Goal: Book appointment/travel/reservation

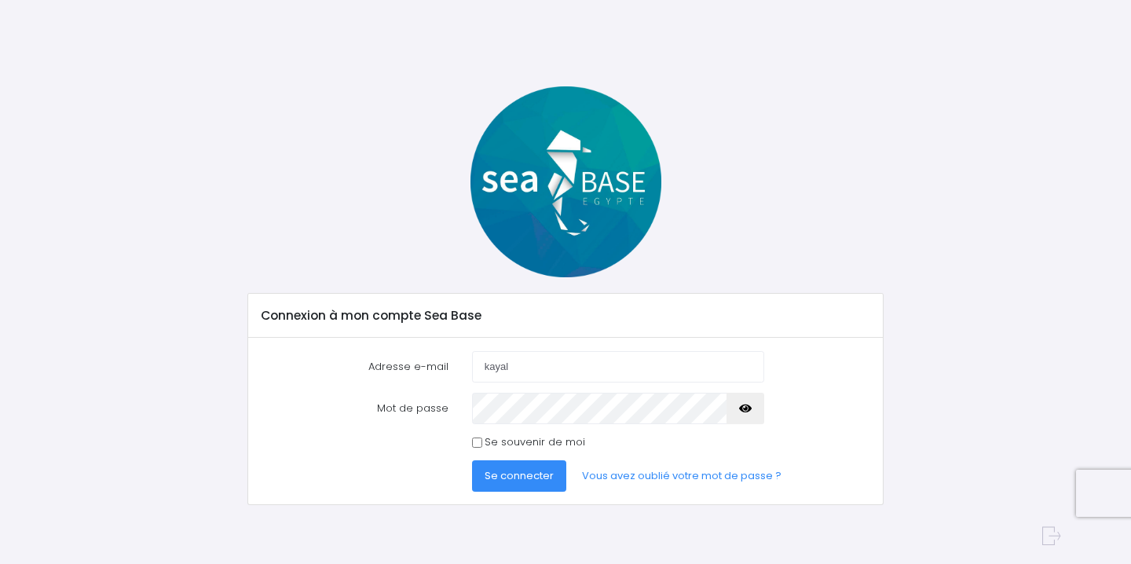
type input "kayal.samer@gmail.com"
click at [746, 408] on icon "button" at bounding box center [745, 408] width 13 height 0
click at [479, 438] on input "Se souvenir de moi" at bounding box center [477, 442] width 10 height 10
checkbox input "true"
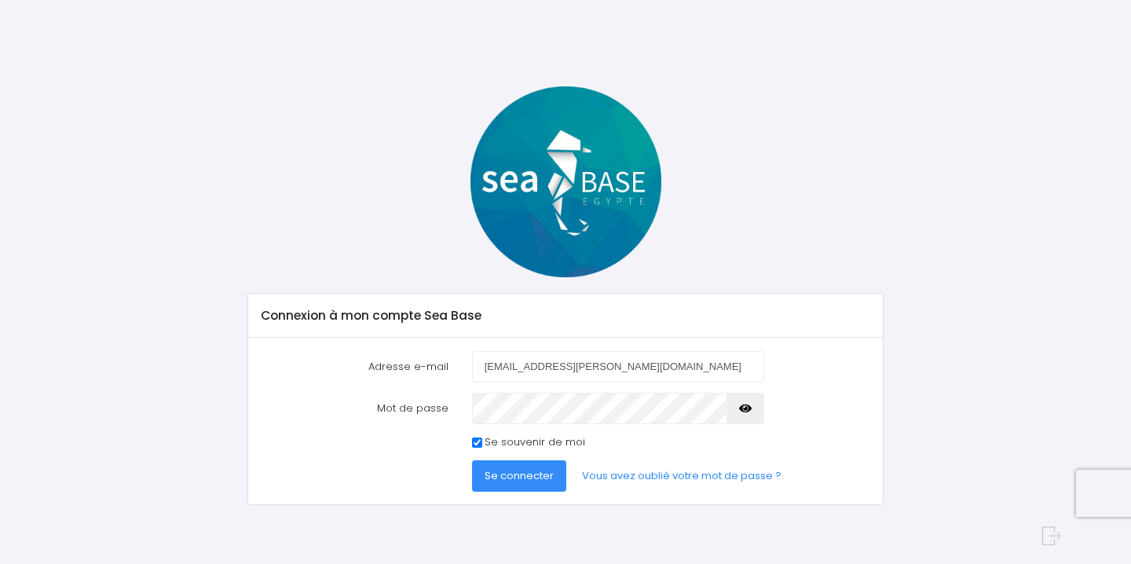
click at [499, 463] on button "Se connecter" at bounding box center [519, 475] width 94 height 31
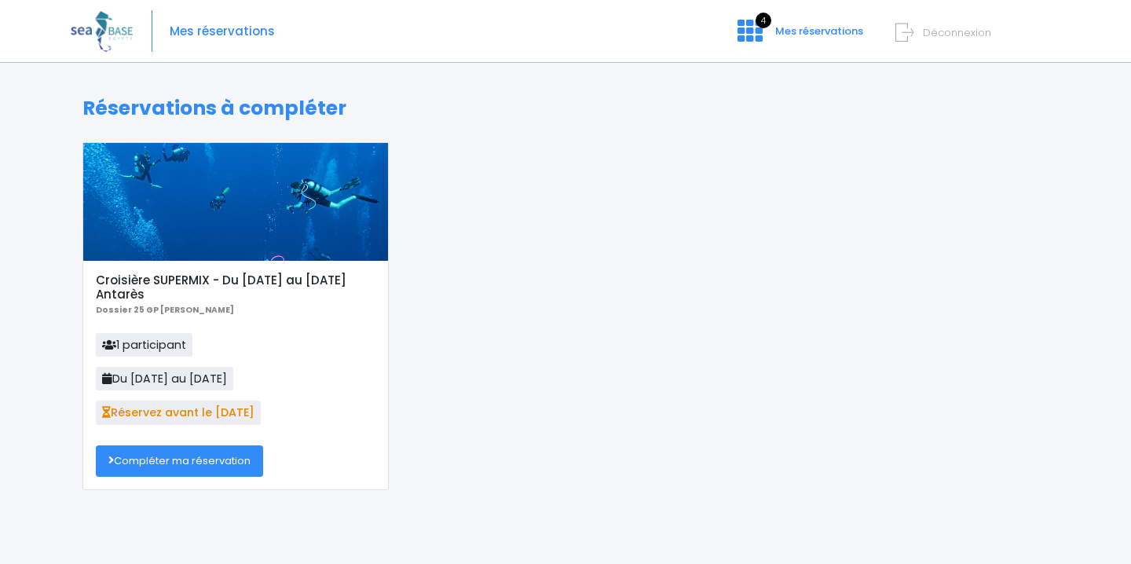
click at [240, 468] on link "Compléter ma réservation" at bounding box center [179, 460] width 167 height 31
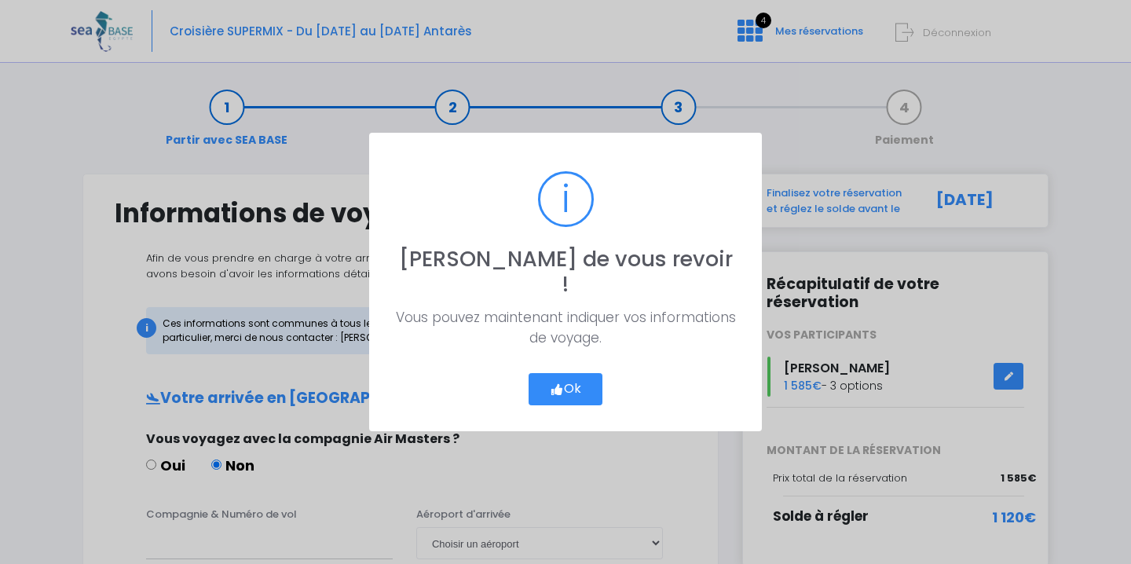
click at [558, 390] on icon "button" at bounding box center [557, 390] width 14 height 0
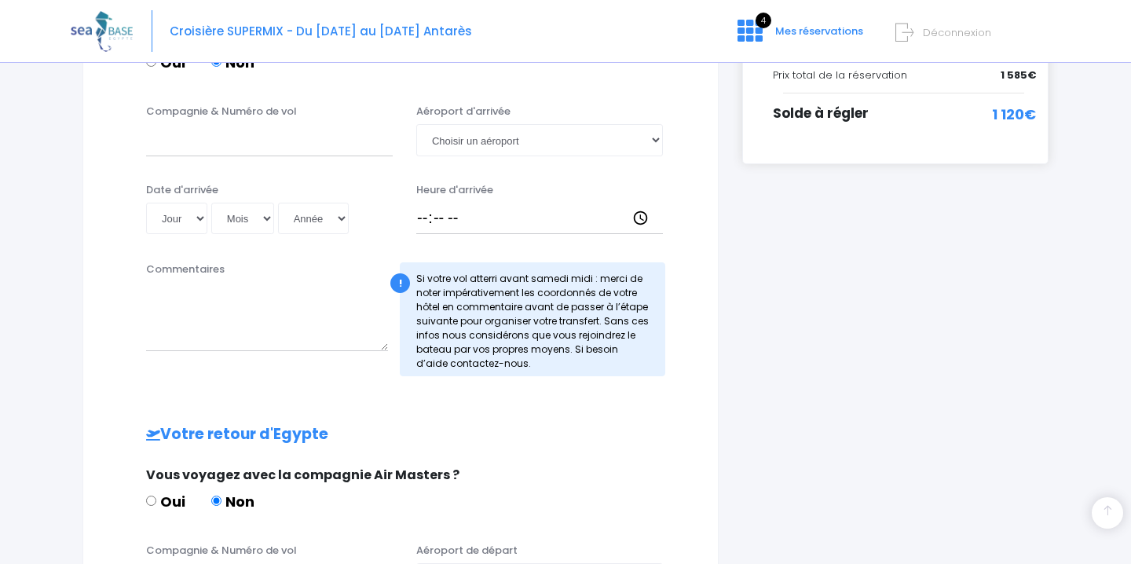
scroll to position [376, 0]
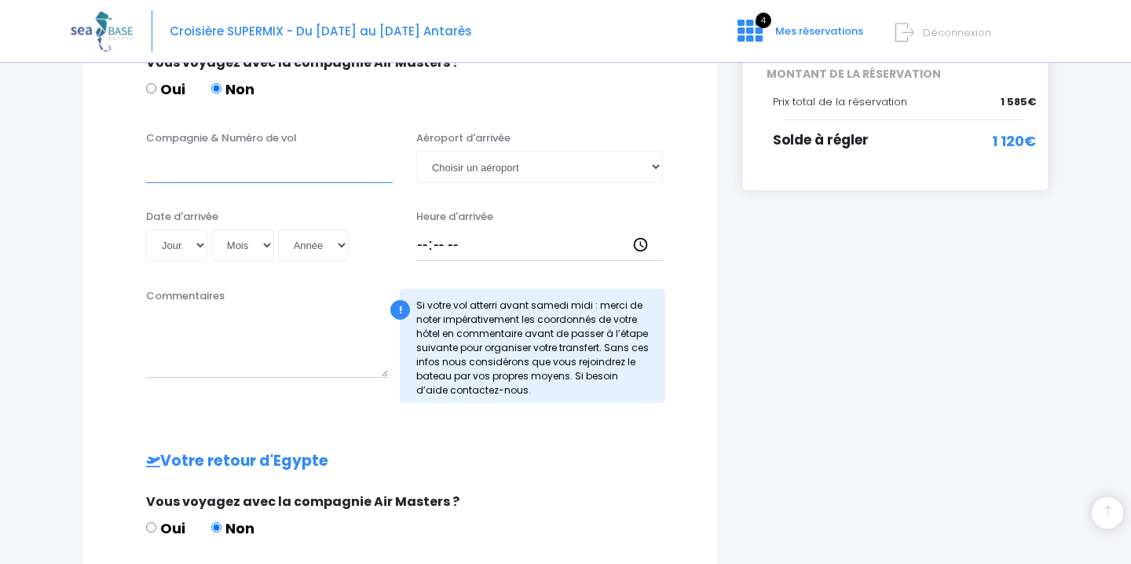
click at [182, 172] on input "Compagnie & Numéro de vol" at bounding box center [269, 166] width 247 height 31
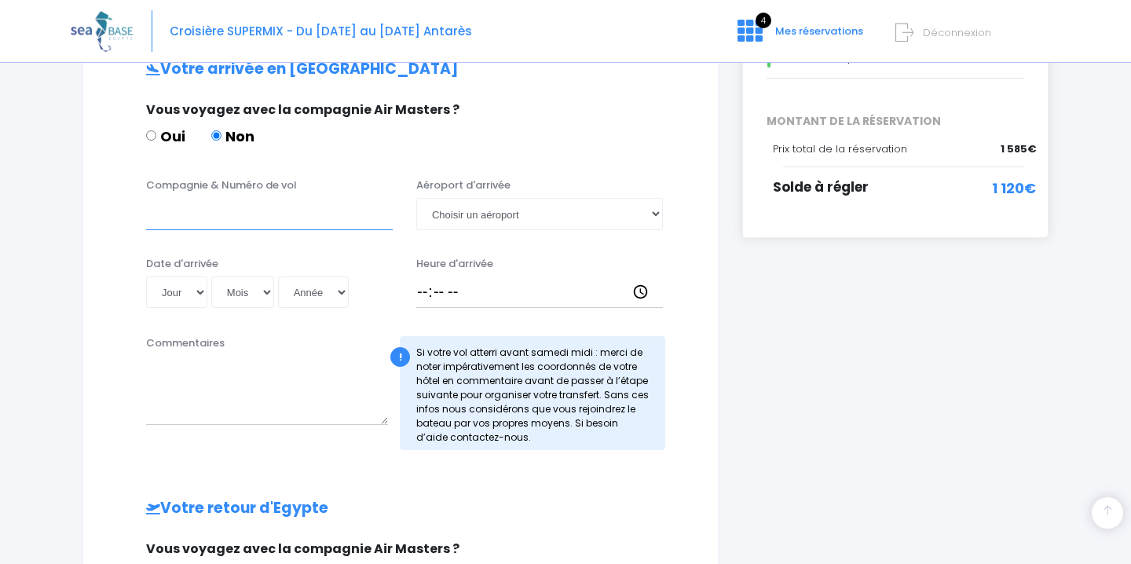
scroll to position [324, 0]
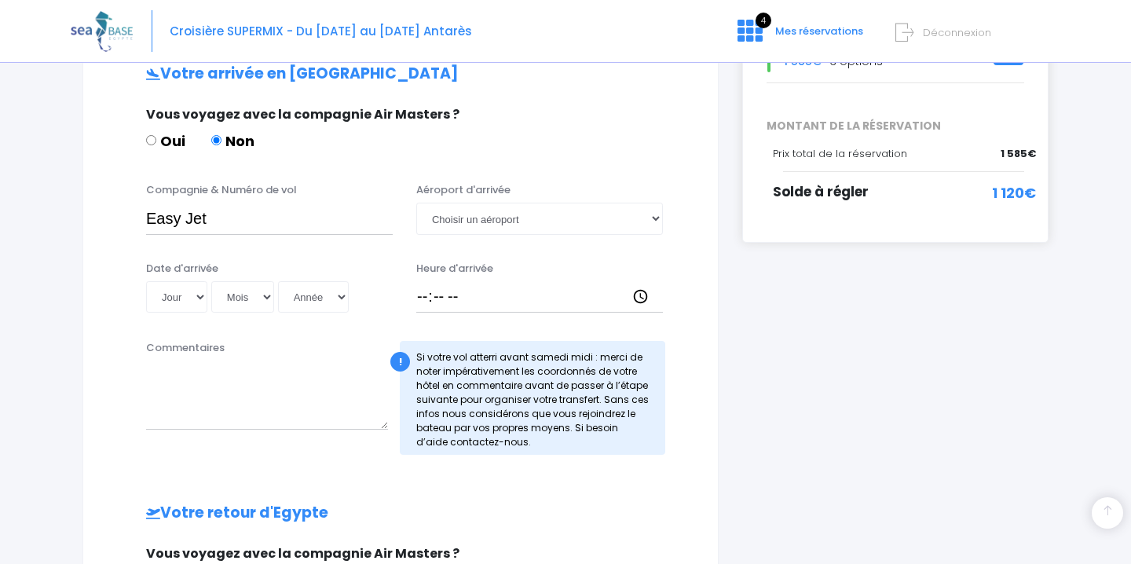
click at [317, 236] on div "Compagnie & Numéro de vol Easy Jet Aéroport d'arrivée Choisir un aéroport Hurgh…" at bounding box center [400, 213] width 595 height 62
click at [309, 225] on input "Easy Jet" at bounding box center [269, 218] width 247 height 31
paste input "EJU4691"
click at [253, 220] on input "Easy Jet ( EJU4691)" at bounding box center [269, 218] width 247 height 31
drag, startPoint x: 305, startPoint y: 217, endPoint x: 141, endPoint y: 216, distance: 164.1
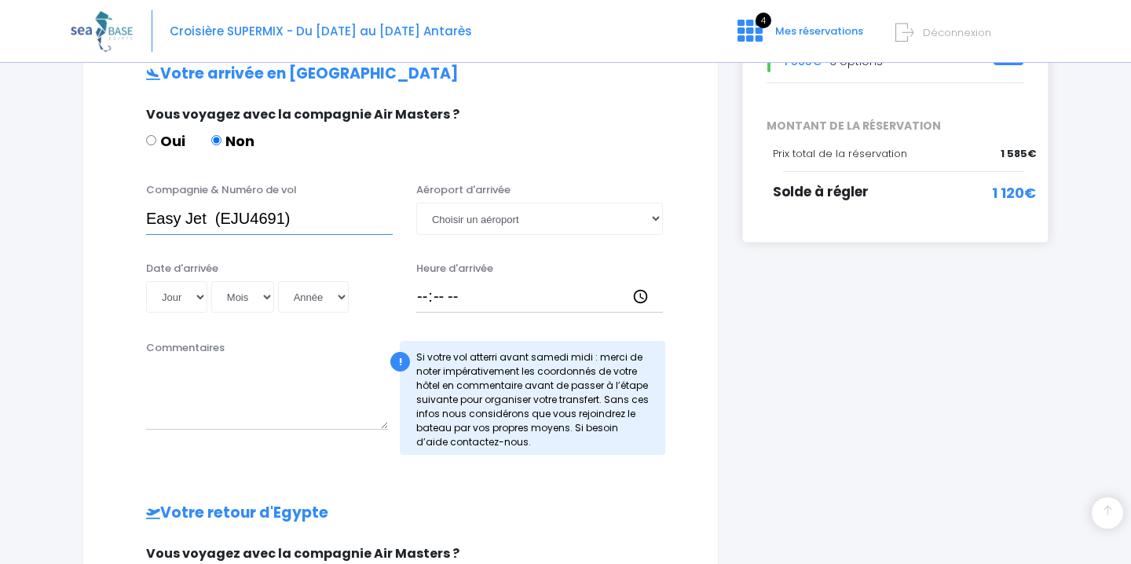
click at [141, 216] on div "Compagnie & Numéro de vol Easy Jet (EJU4691)" at bounding box center [269, 208] width 270 height 52
type input "Easy Jet (EJU4691)"
click at [196, 296] on select "Jour 01 02 03 04 05 06 07 08 09 10 11 12 13 14 15 16 17 18 19 20 21 22 23 24 25…" at bounding box center [176, 296] width 61 height 31
select select "15"
click at [146, 281] on select "Jour 01 02 03 04 05 06 07 08 09 10 11 12 13 14 15 16 17 18 19 20 21 22 23 24 25…" at bounding box center [176, 296] width 61 height 31
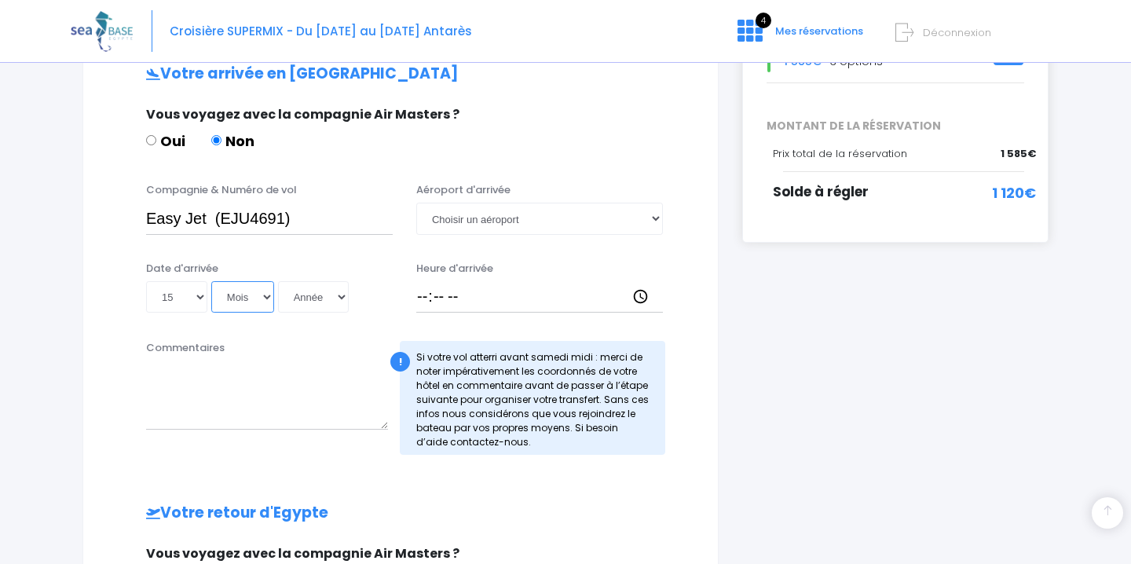
click at [268, 297] on select "Mois 01 02 03 04 05 06 07 08 09 10 11 12" at bounding box center [242, 296] width 63 height 31
select select "11"
click at [211, 281] on select "Mois 01 02 03 04 05 06 07 08 09 10 11 12" at bounding box center [242, 296] width 63 height 31
click at [339, 291] on select "Année 2045 2044 2043 2042 2041 2040 2039 2038 2037 2036 2035 2034 2033 2032 203…" at bounding box center [313, 296] width 71 height 31
select select "2025"
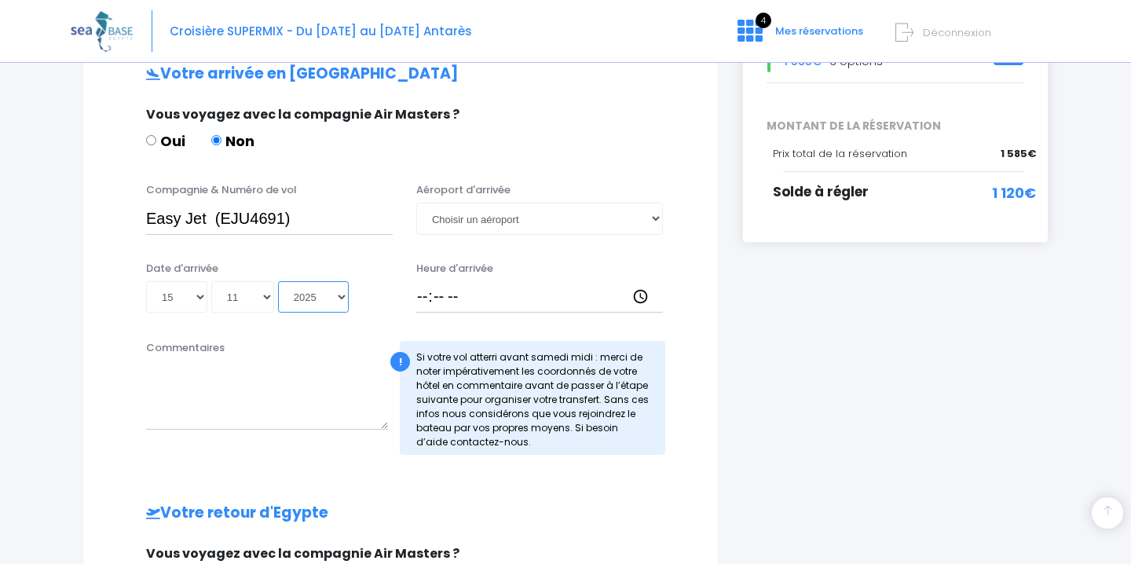
click at [278, 281] on select "Année 2045 2044 2043 2042 2041 2040 2039 2038 2037 2036 2035 2034 2033 2032 203…" at bounding box center [313, 296] width 71 height 31
type input "2025-11-15"
click at [552, 221] on select "Choisir un aéroport Hurghada Marsa Alam" at bounding box center [539, 218] width 247 height 31
select select "Hurghada"
click at [416, 203] on select "Choisir un aéroport Hurghada Marsa Alam" at bounding box center [539, 218] width 247 height 31
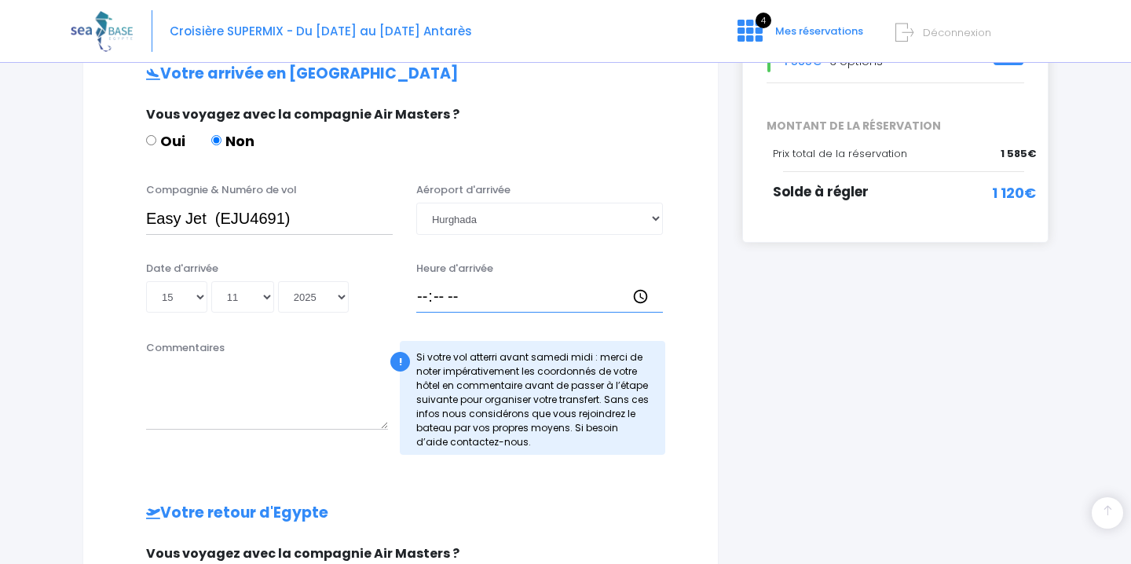
click at [427, 297] on input "Heure d'arrivée" at bounding box center [539, 296] width 247 height 31
click at [427, 297] on input "11:06" at bounding box center [539, 296] width 247 height 31
type input "16:15"
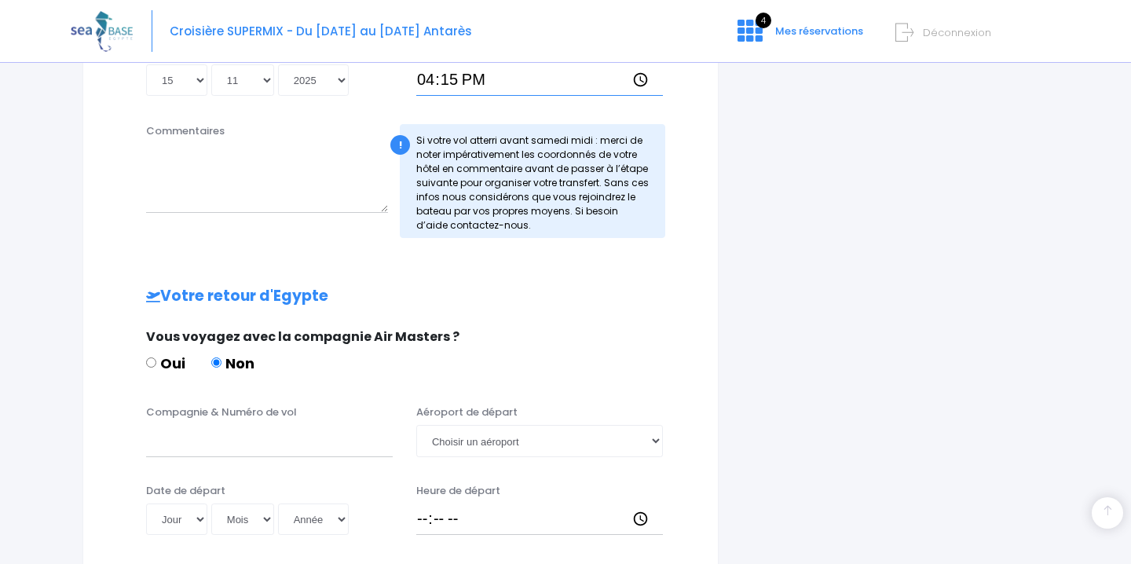
scroll to position [543, 0]
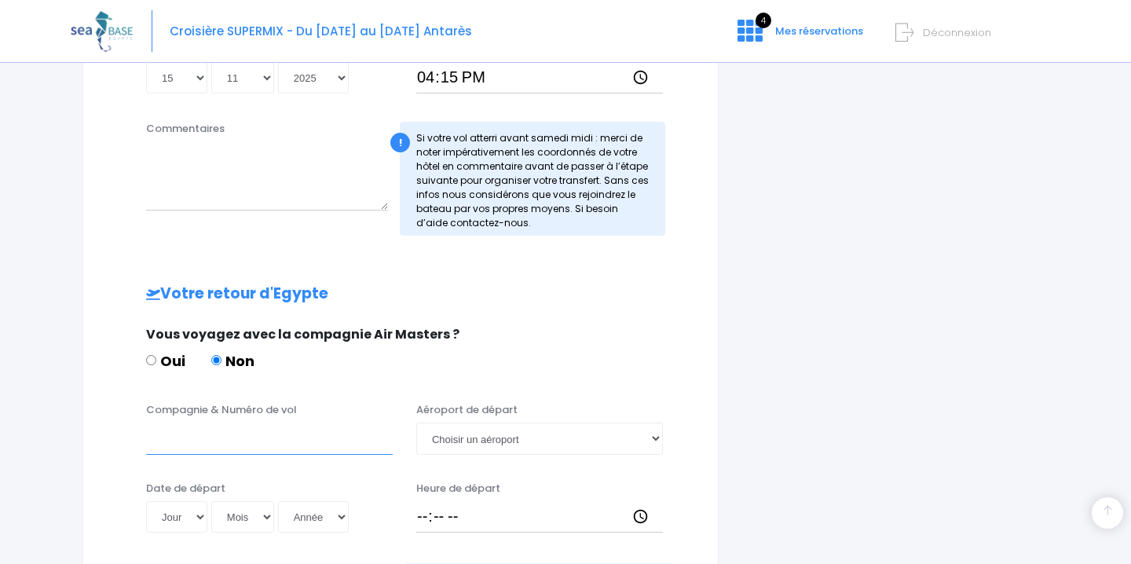
click at [229, 450] on input "Compagnie & Numéro de vol" at bounding box center [269, 438] width 247 height 31
paste input "EJU4691"
click at [161, 445] on input "EJU4691" at bounding box center [269, 438] width 247 height 31
type input "Easy Jet (EJU4692"
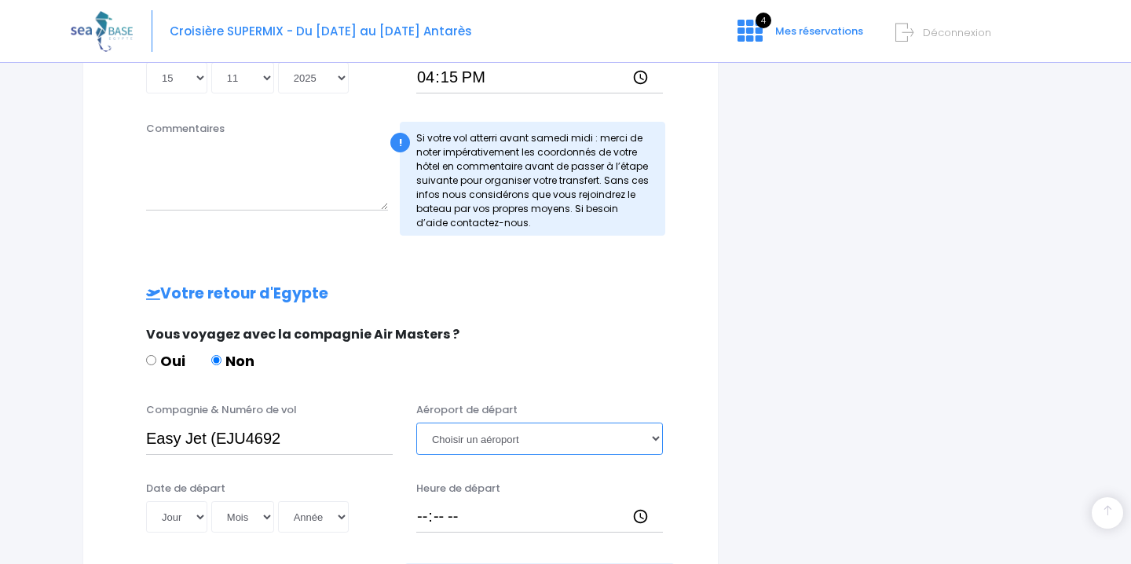
click at [509, 439] on select "Choisir un aéroport Hurghada Marsa Alam" at bounding box center [539, 438] width 247 height 31
select select "Hurghada"
click at [416, 423] on select "Choisir un aéroport Hurghada Marsa Alam" at bounding box center [539, 438] width 247 height 31
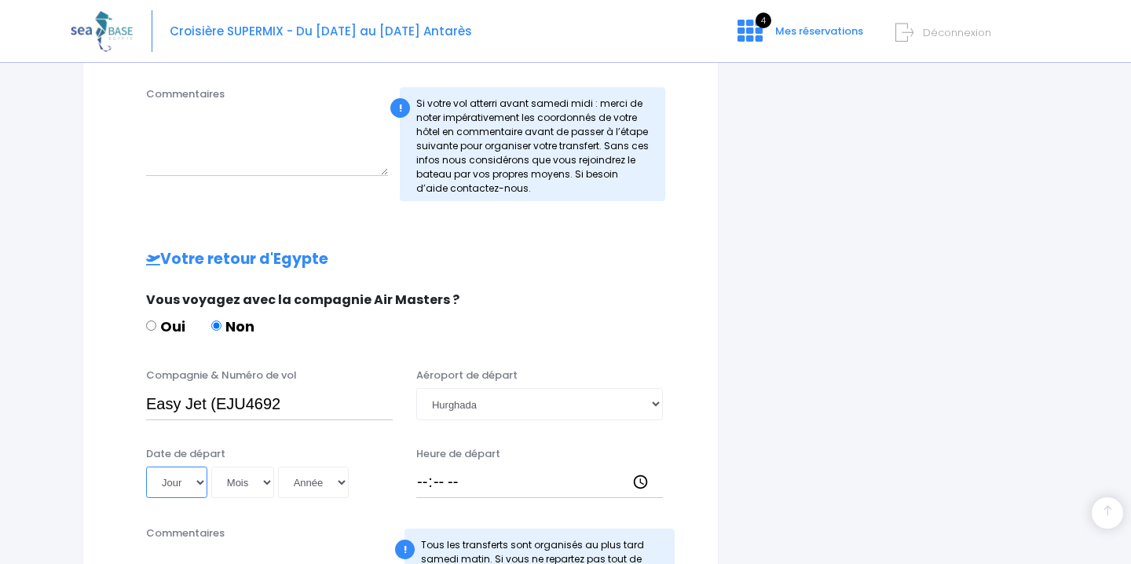
click at [194, 483] on select "Jour 01 02 03 04 05 06 07 08 09 10 11 12 13 14 15 16 17 18 19 20 21 22 23 24 25…" at bounding box center [176, 481] width 61 height 31
select select "22"
click at [146, 466] on select "Jour 01 02 03 04 05 06 07 08 09 10 11 12 13 14 15 16 17 18 19 20 21 22 23 24 25…" at bounding box center [176, 481] width 61 height 31
click at [265, 486] on select "Mois 01 02 03 04 05 06 07 08 09 10 11 12" at bounding box center [242, 481] width 63 height 31
select select "11"
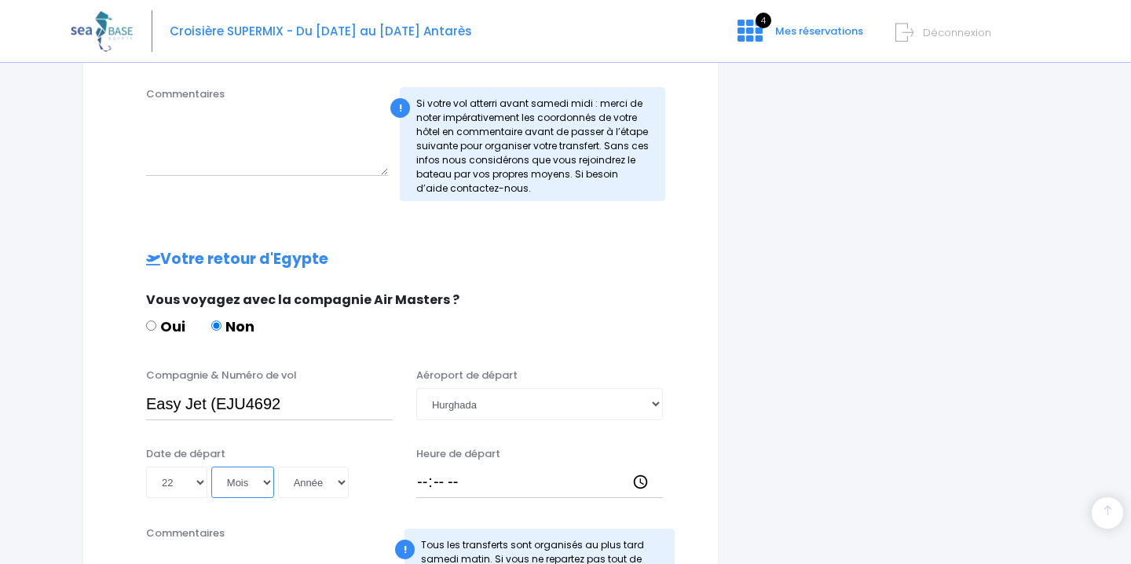
click at [211, 466] on select "Mois 01 02 03 04 05 06 07 08 09 10 11 12" at bounding box center [242, 481] width 63 height 31
click at [327, 480] on select "Année 2045 2044 2043 2042 2041 2040 2039 2038 2037 2036 2035 2034 2033 2032 203…" at bounding box center [313, 481] width 71 height 31
select select "2025"
click at [278, 466] on select "Année 2045 2044 2043 2042 2041 2040 2039 2038 2037 2036 2035 2034 2033 2032 203…" at bounding box center [313, 481] width 71 height 31
type input "2025-11-22"
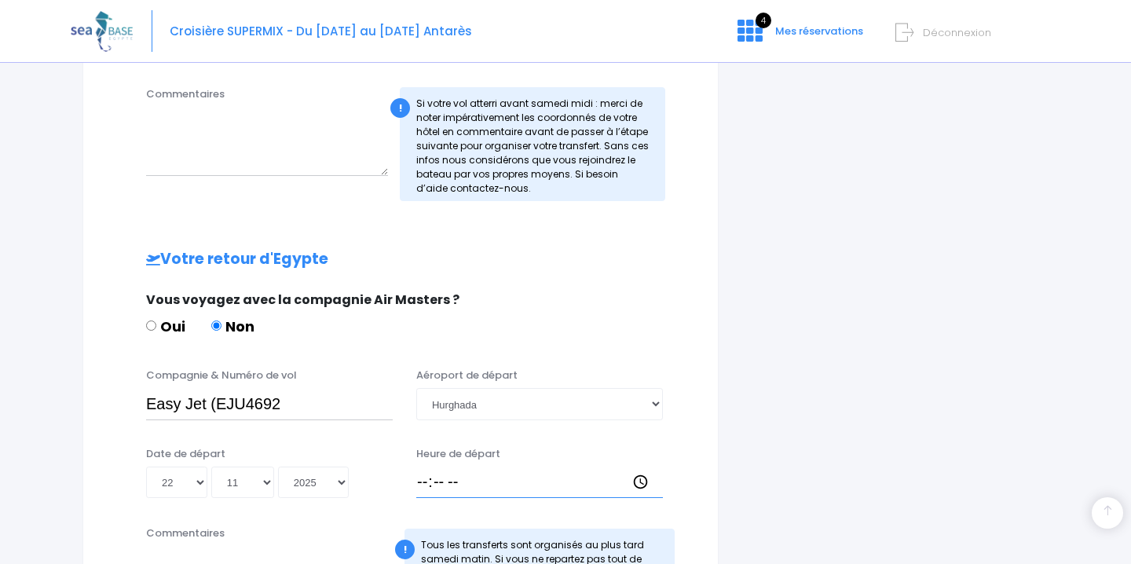
click at [425, 482] on input "Heure de départ" at bounding box center [539, 481] width 247 height 31
type input "17:00"
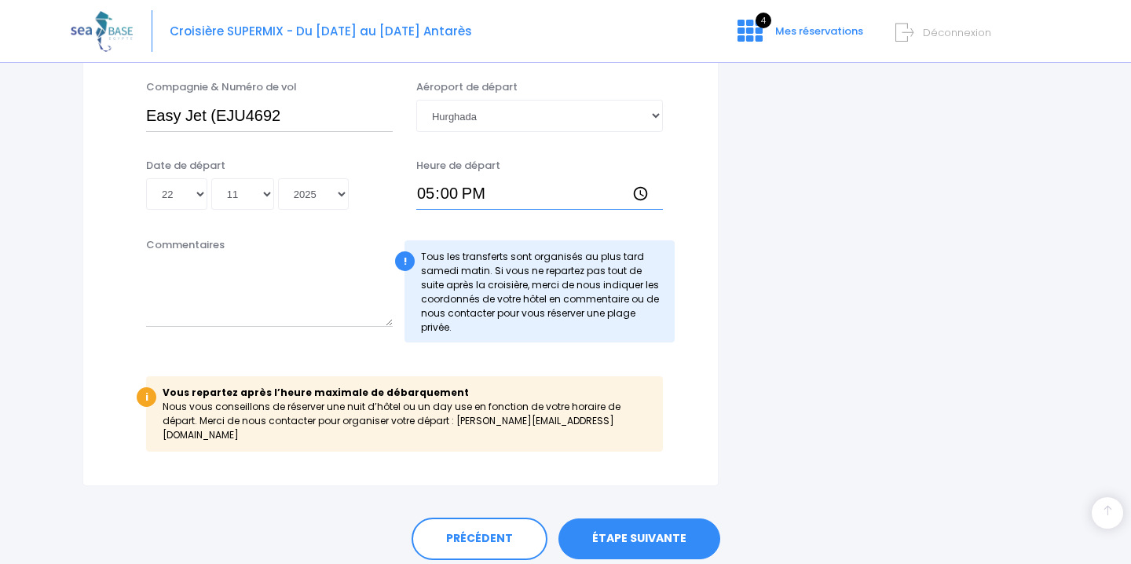
scroll to position [911, 0]
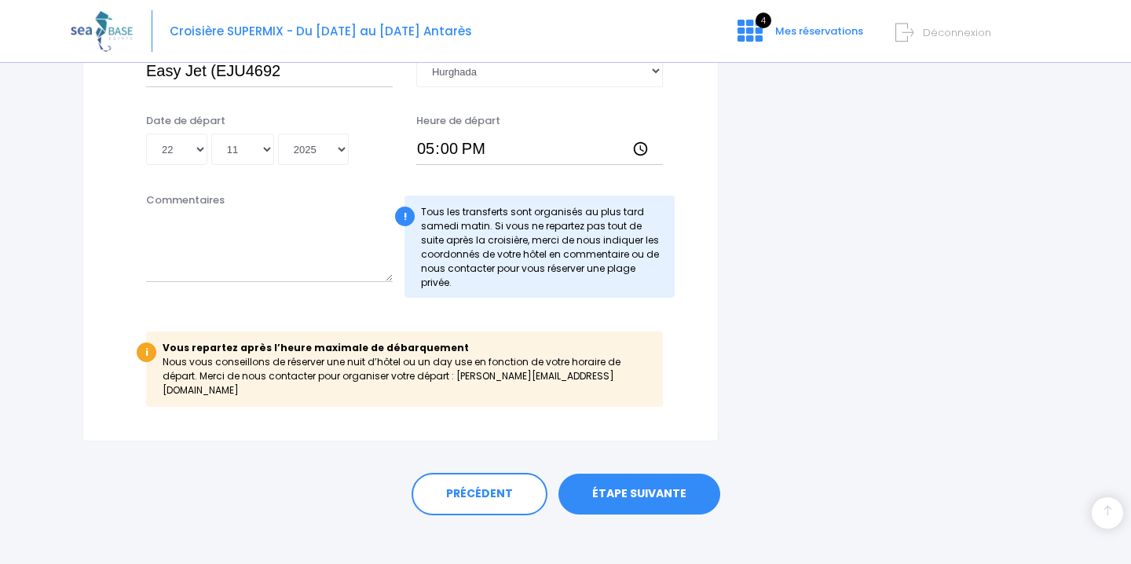
click at [646, 477] on link "ÉTAPE SUIVANTE" at bounding box center [639, 494] width 162 height 41
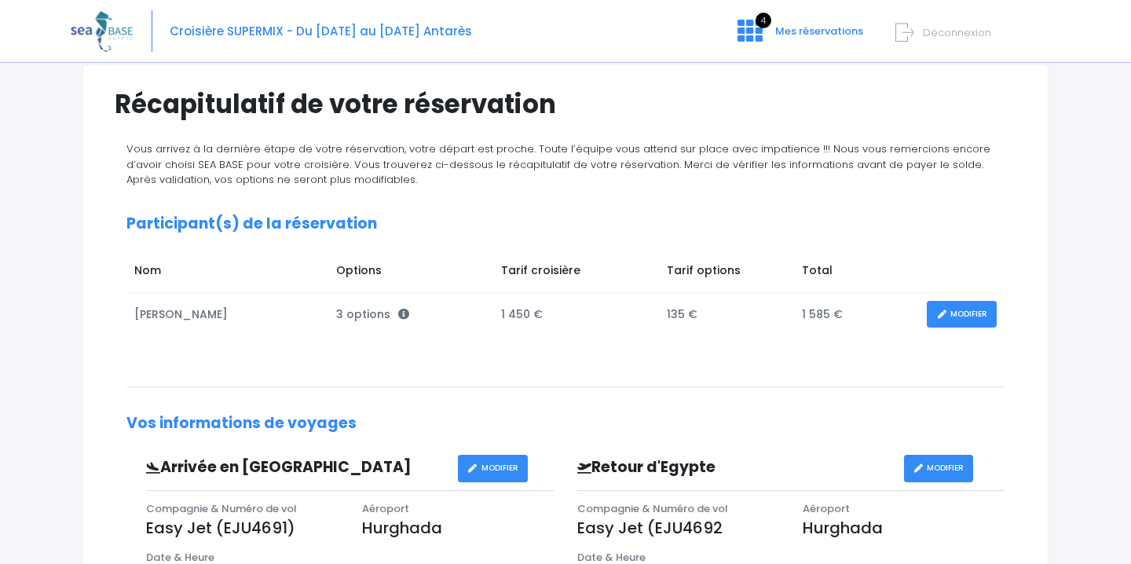
scroll to position [230, 0]
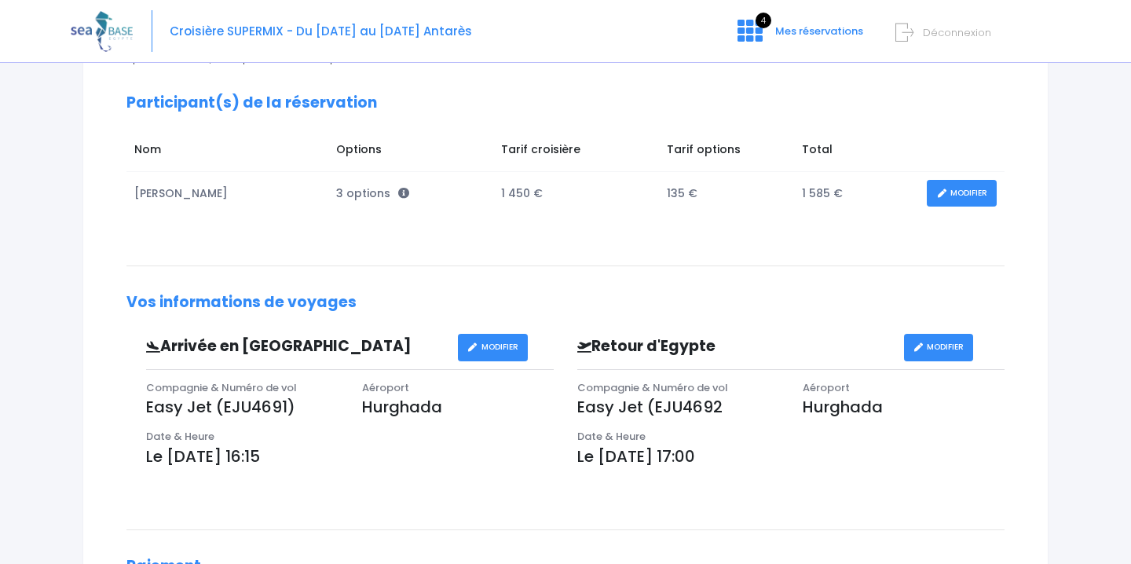
click at [661, 412] on p "Easy Jet (EJU4692" at bounding box center [678, 407] width 202 height 24
click at [719, 407] on p "Easy Jet (EJU4692" at bounding box center [678, 407] width 202 height 24
click at [924, 351] on link "MODIFIER" at bounding box center [939, 347] width 70 height 27
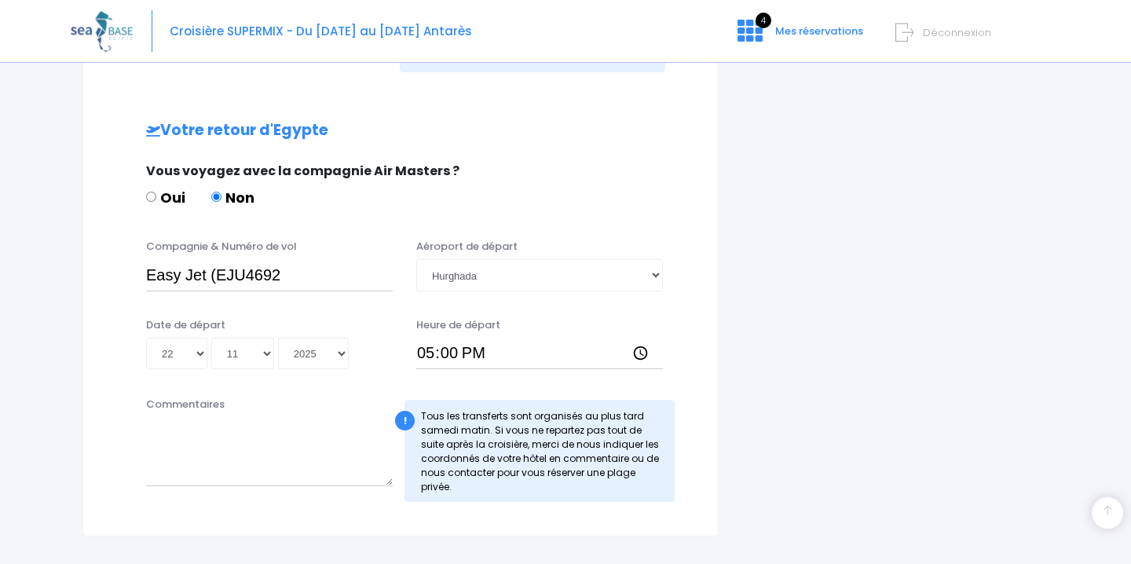
scroll to position [737, 0]
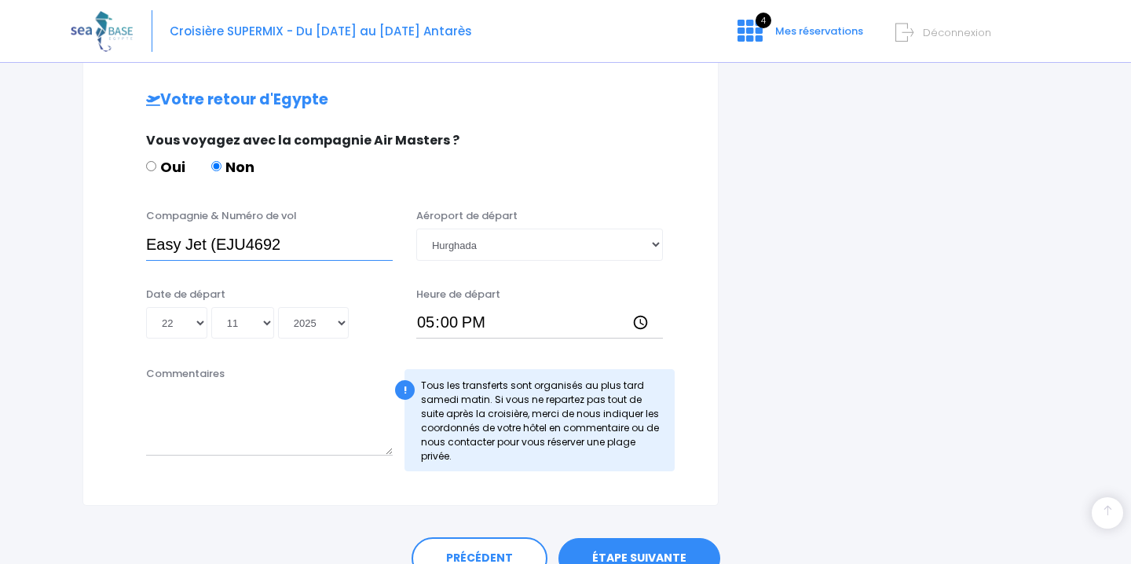
click at [286, 243] on input "Easy Jet (EJU4692" at bounding box center [269, 244] width 247 height 31
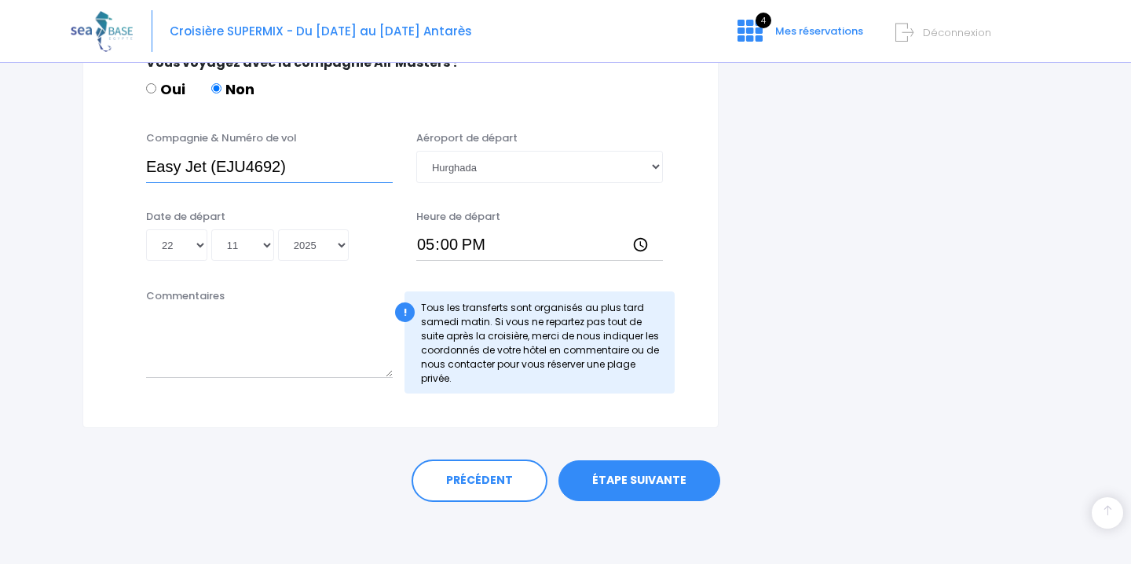
type input "Easy Jet (EJU4692)"
click at [644, 479] on link "ÉTAPE SUIVANTE" at bounding box center [639, 480] width 162 height 41
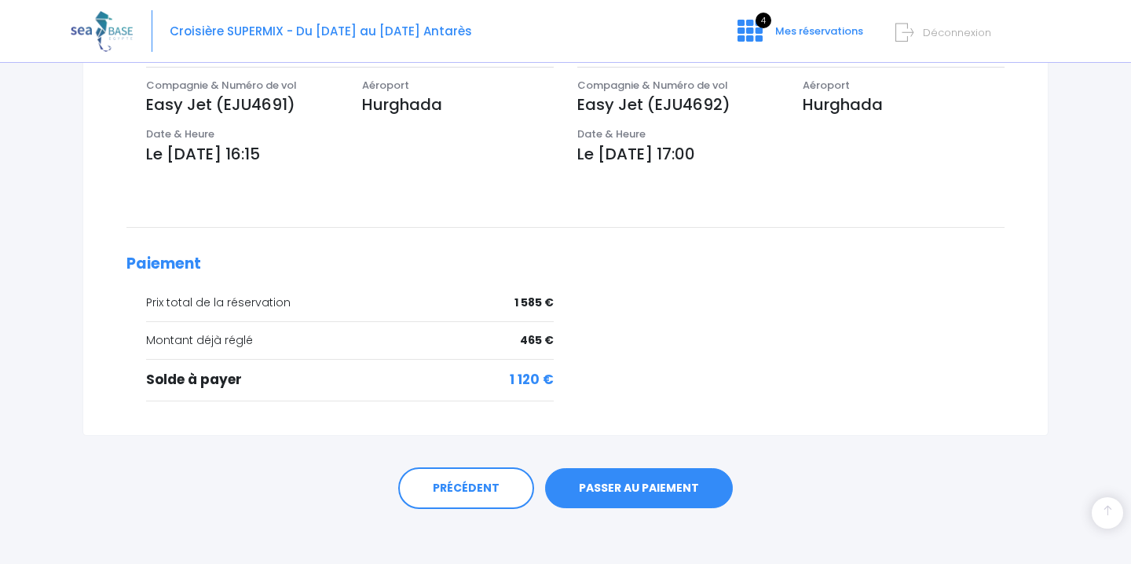
scroll to position [540, 0]
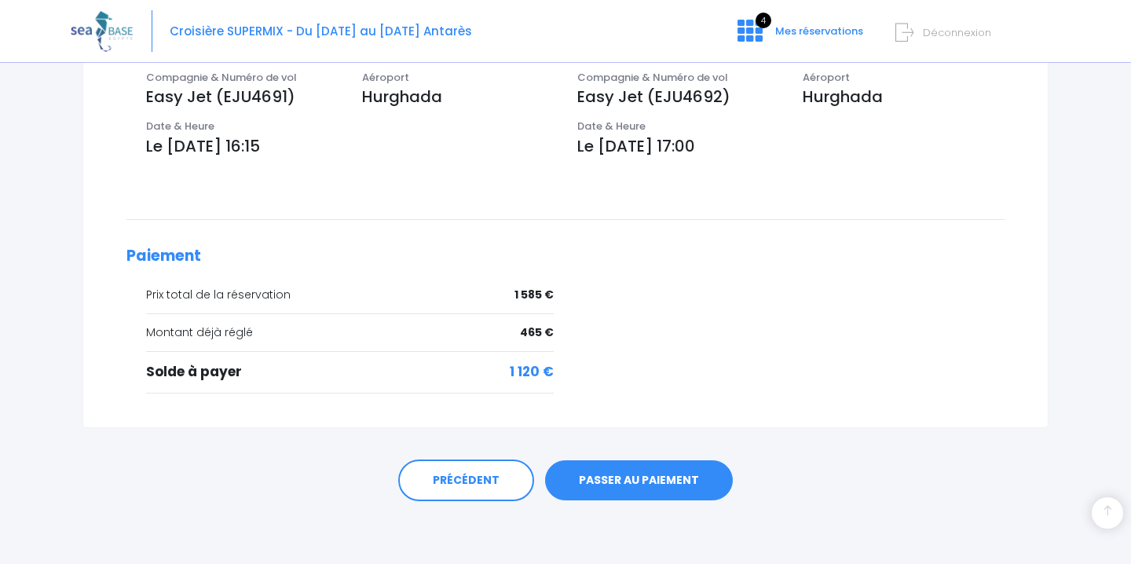
click at [644, 479] on link "PASSER AU PAIEMENT" at bounding box center [639, 480] width 188 height 41
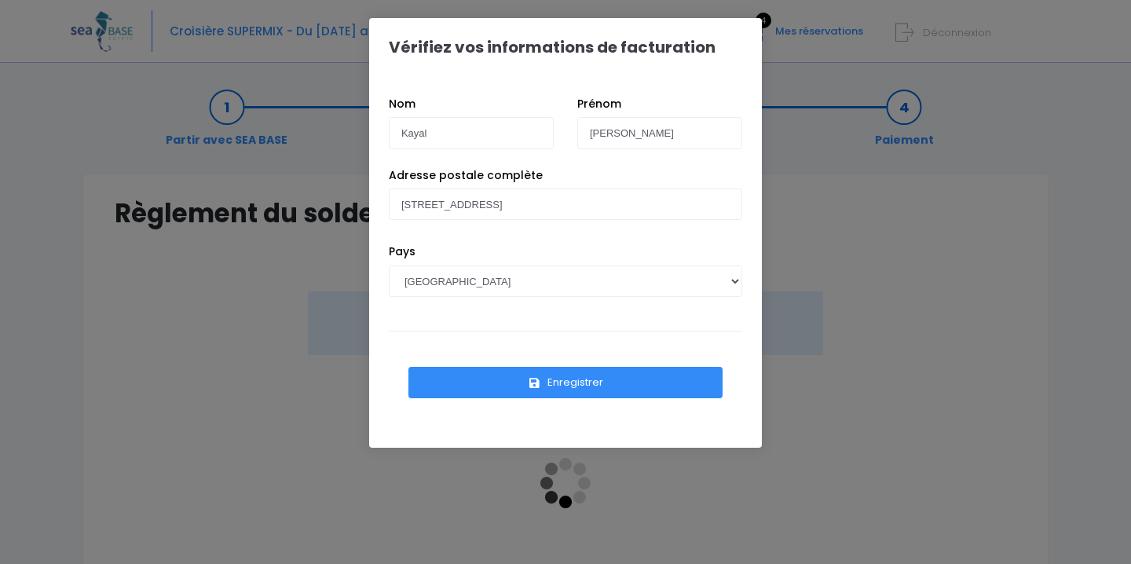
click at [550, 386] on button "Enregistrer" at bounding box center [565, 382] width 314 height 31
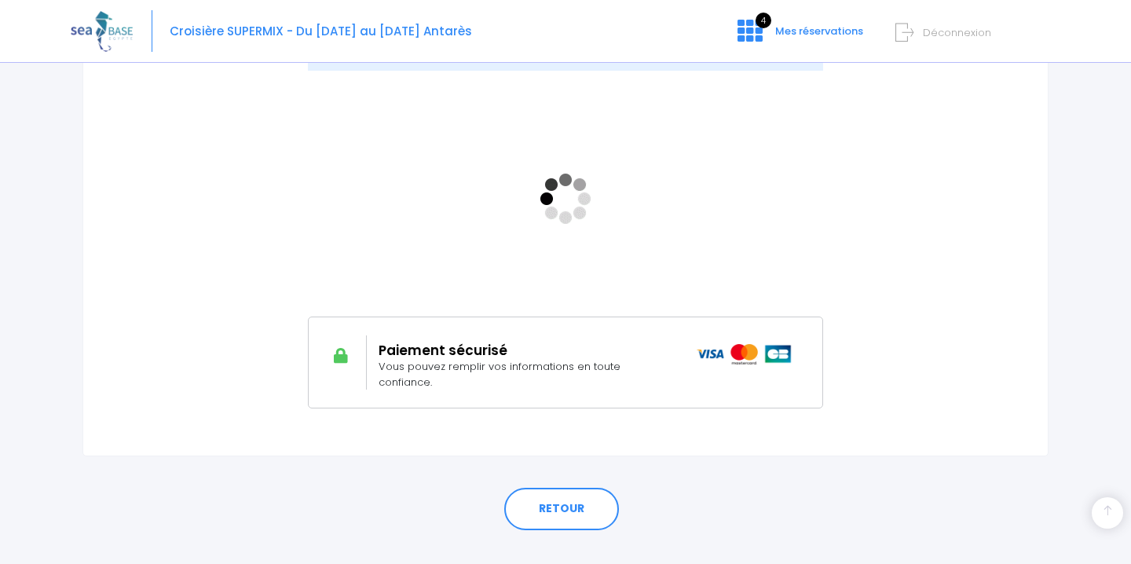
scroll to position [288, 0]
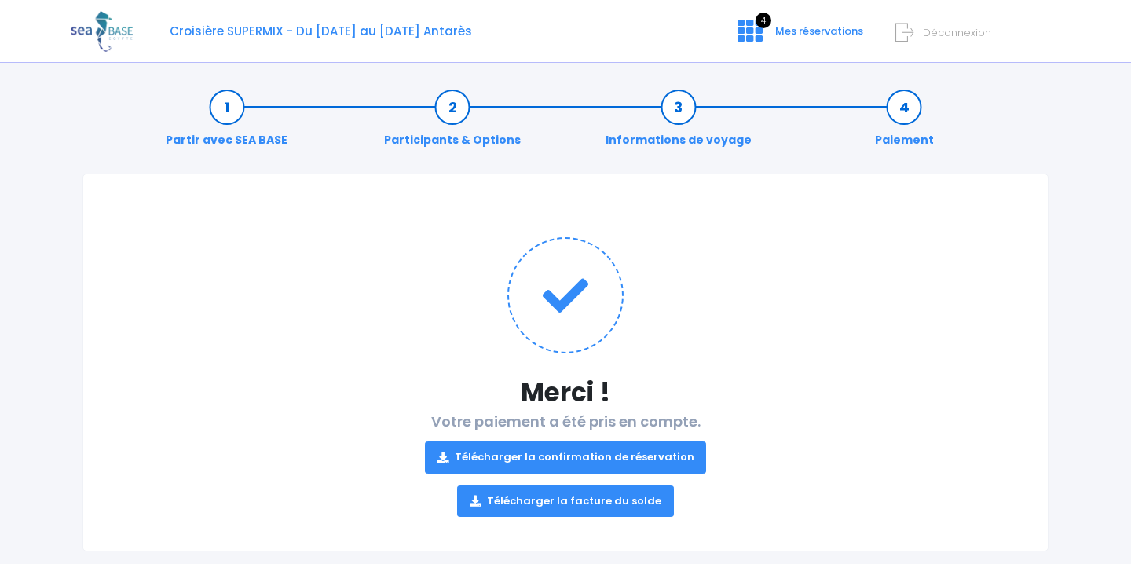
click at [624, 460] on link "Télécharger la confirmation de réservation" at bounding box center [566, 456] width 282 height 31
click at [617, 493] on link "Télécharger la facture du solde" at bounding box center [565, 500] width 217 height 31
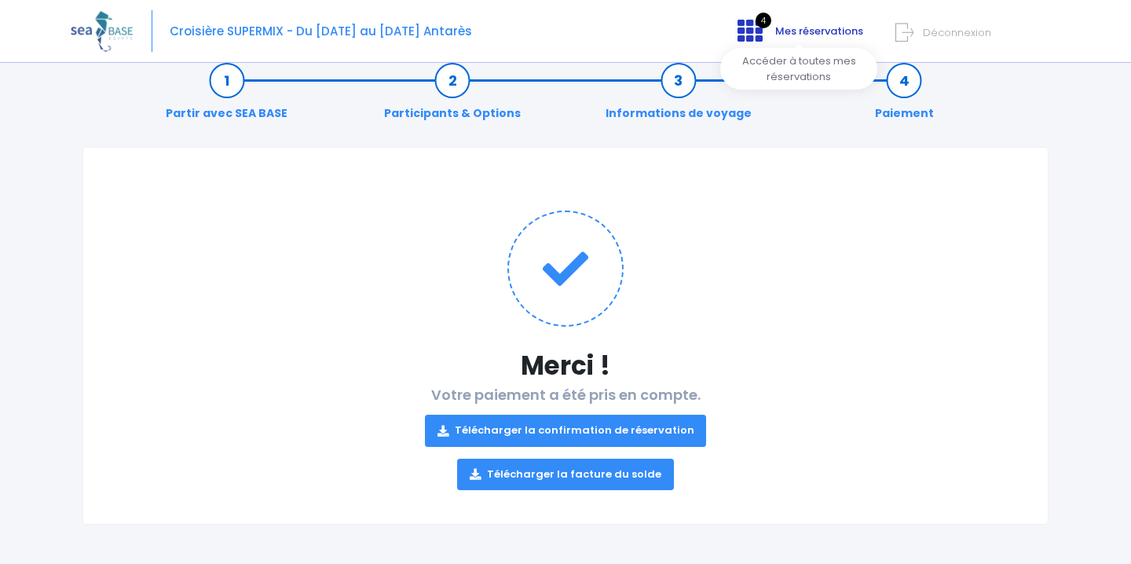
click at [754, 21] on icon at bounding box center [749, 30] width 25 height 25
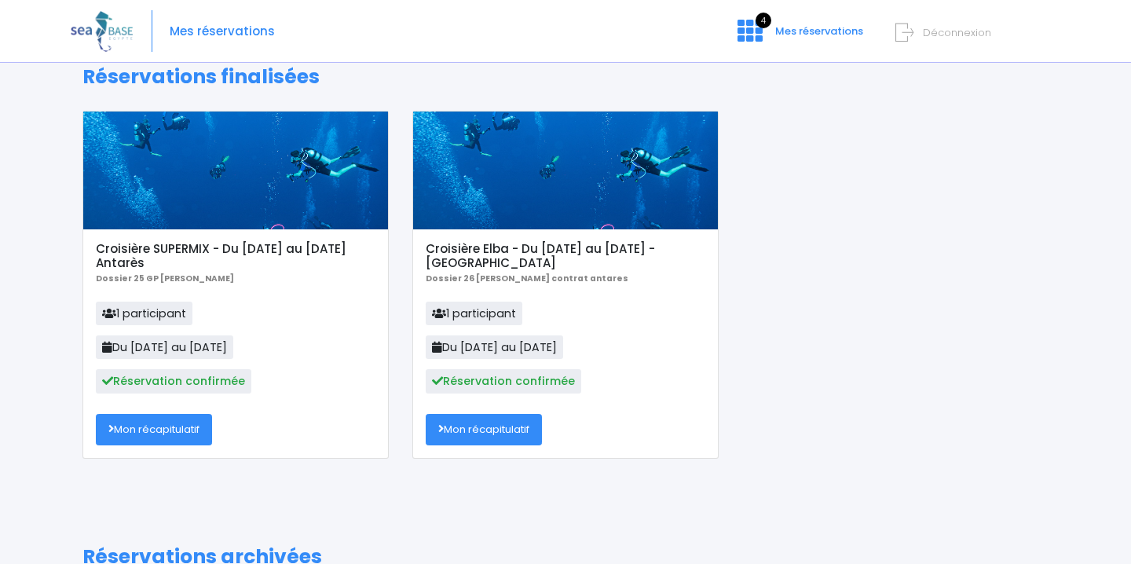
scroll to position [74, 0]
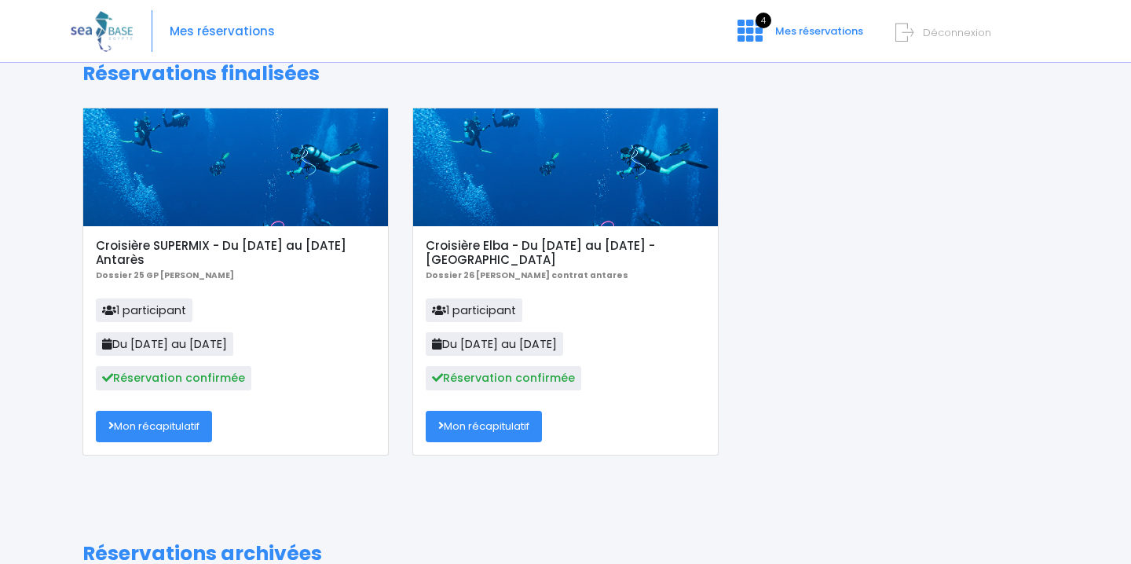
click at [507, 434] on link "Mon récapitulatif" at bounding box center [484, 426] width 116 height 31
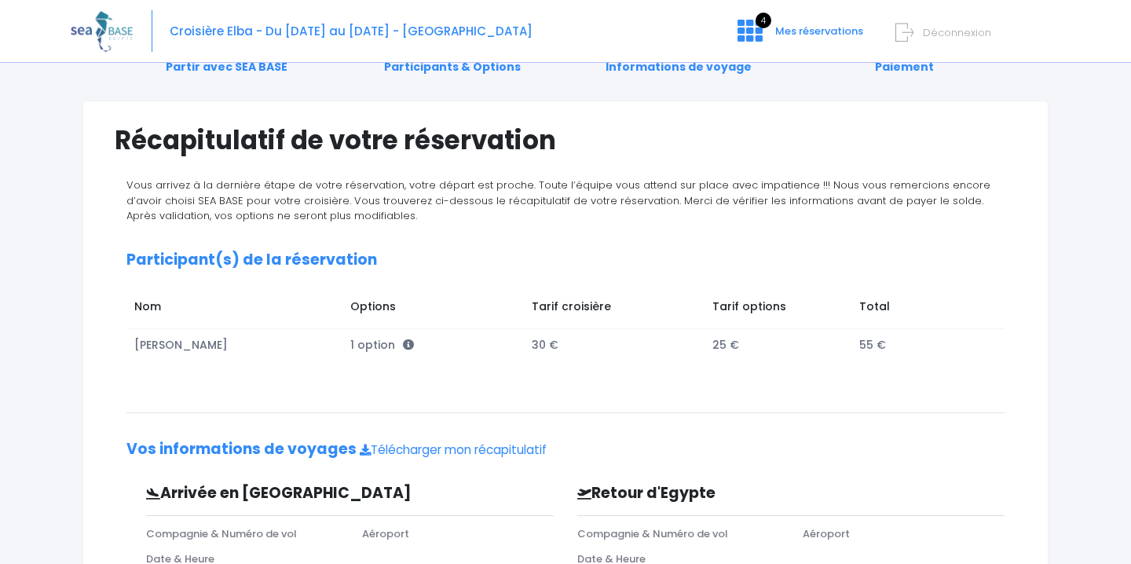
scroll to position [324, 0]
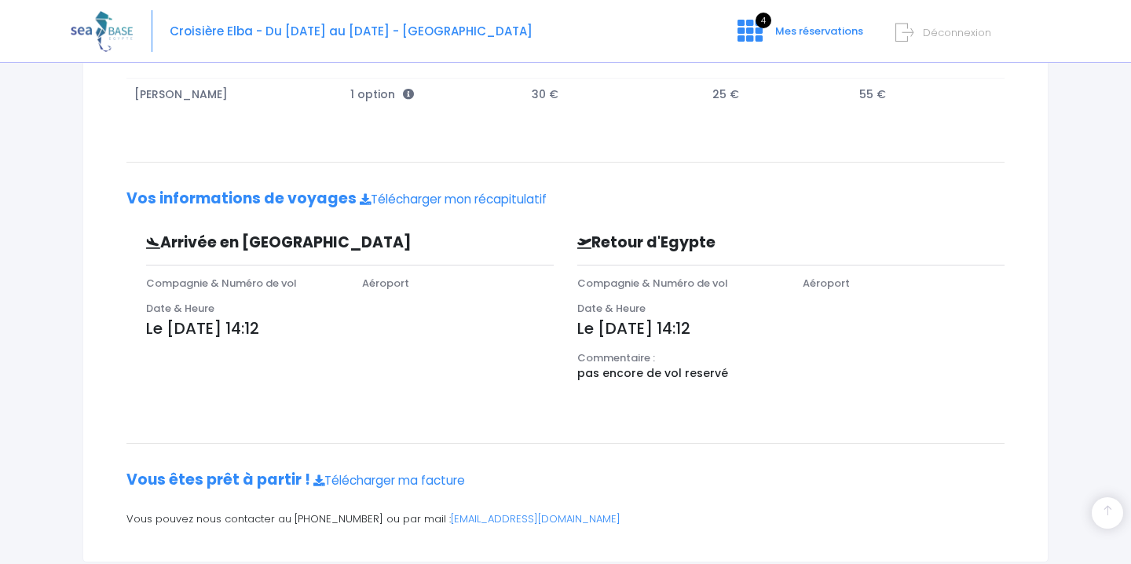
click at [225, 328] on p "Le 16/09/2025 à 14:12" at bounding box center [350, 328] width 408 height 24
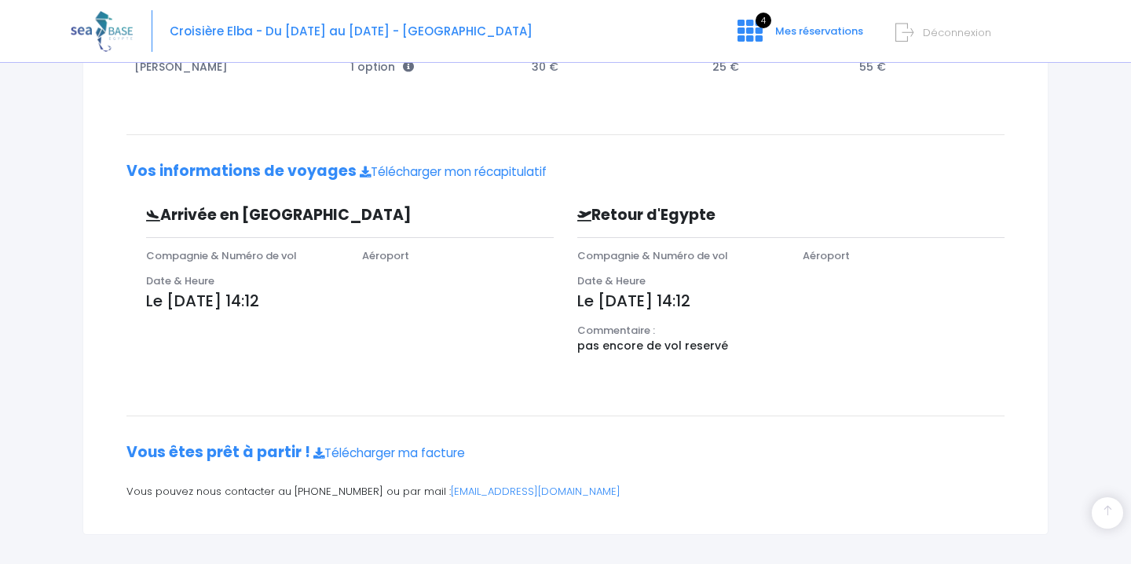
scroll to position [360, 0]
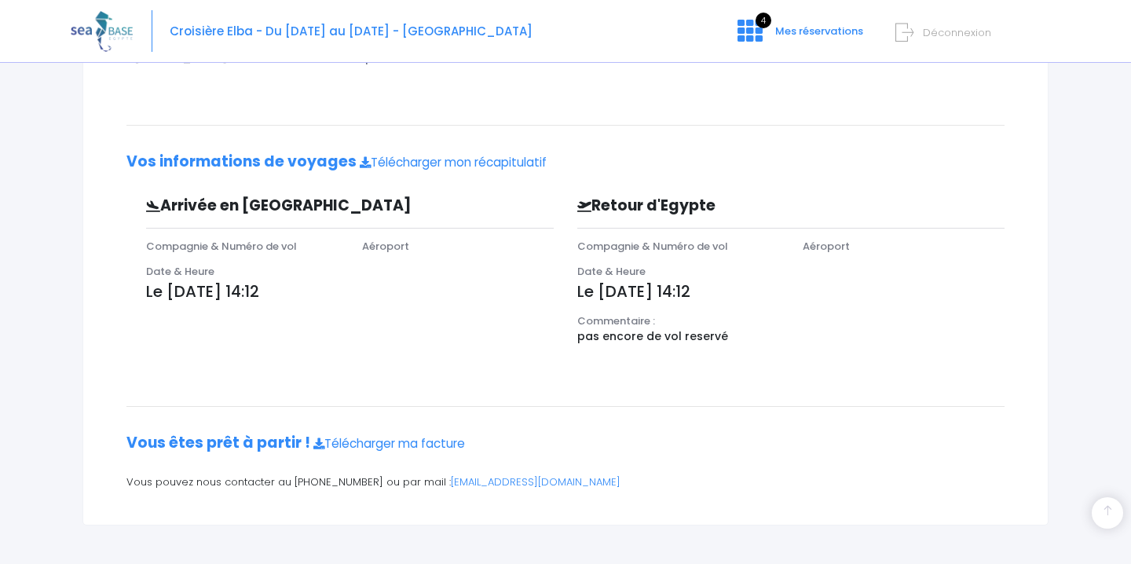
click at [616, 337] on p "pas encore de vol reservé" at bounding box center [790, 336] width 427 height 16
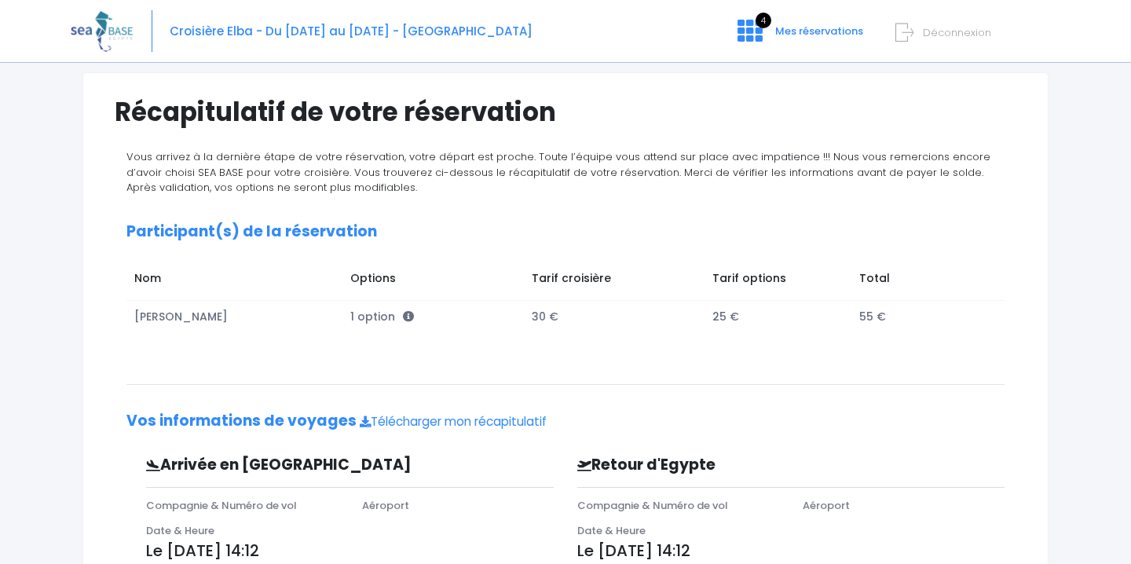
scroll to position [130, 0]
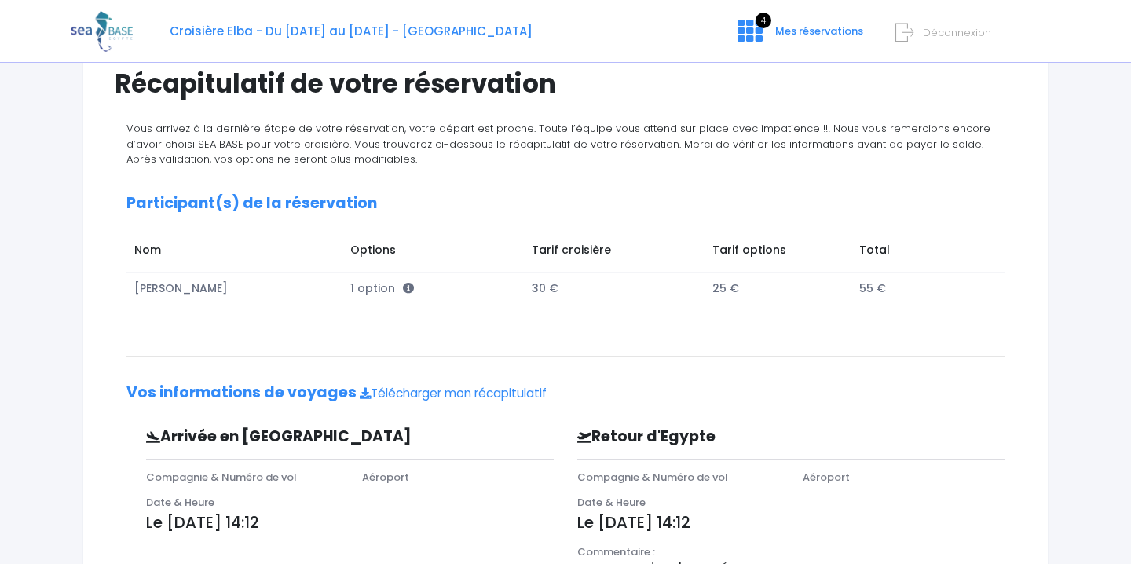
click at [265, 394] on h2 "Vos informations de voyages Télécharger mon récapitulatif" at bounding box center [565, 393] width 878 height 18
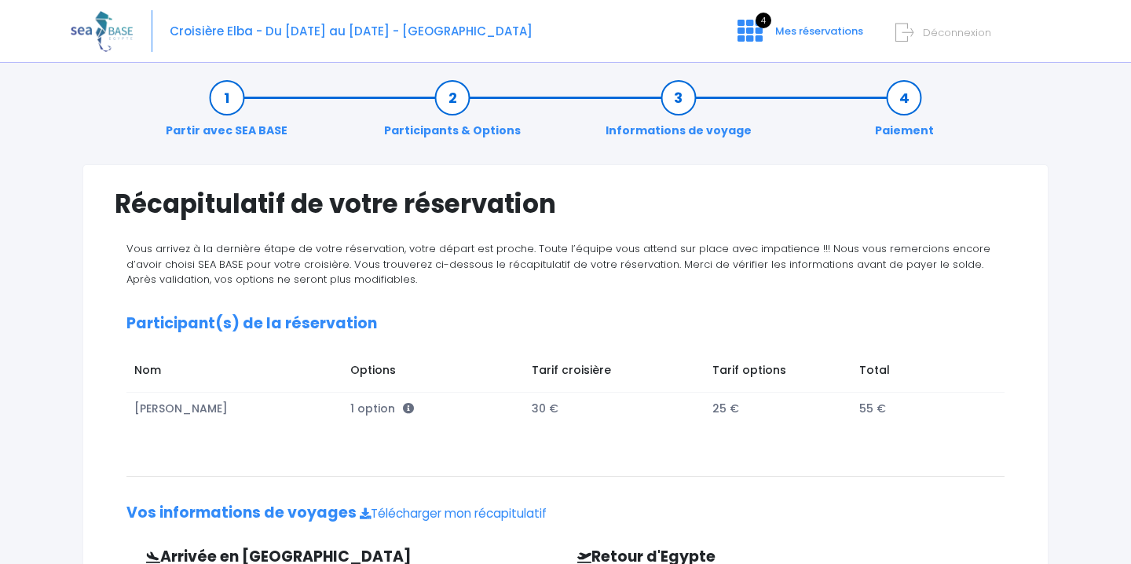
scroll to position [0, 0]
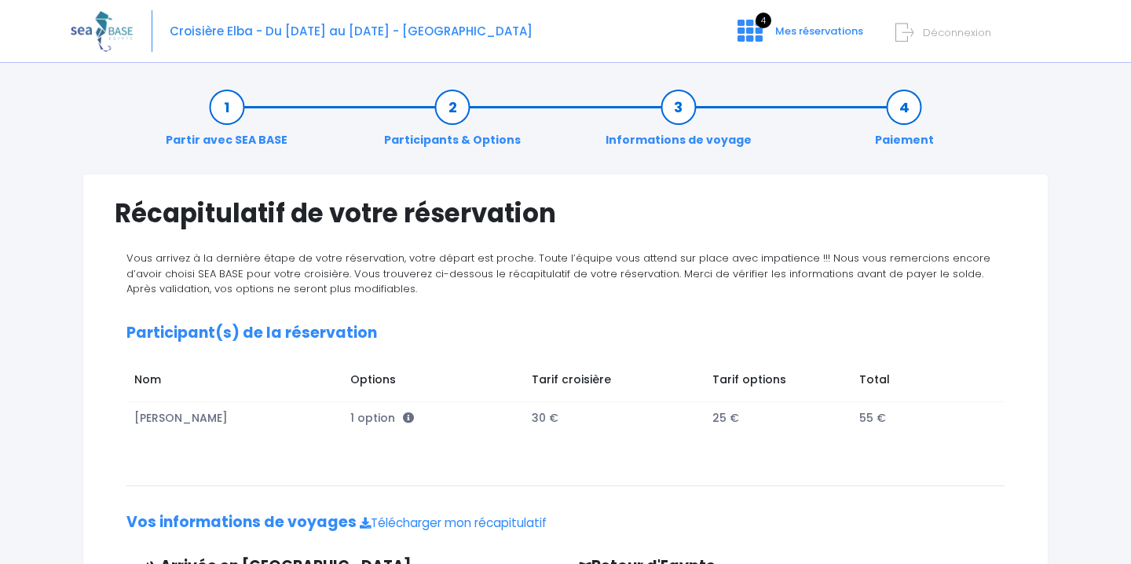
click at [898, 104] on link "Paiement" at bounding box center [904, 123] width 75 height 49
click at [764, 23] on span "4" at bounding box center [763, 21] width 16 height 16
